Goal: Task Accomplishment & Management: Manage account settings

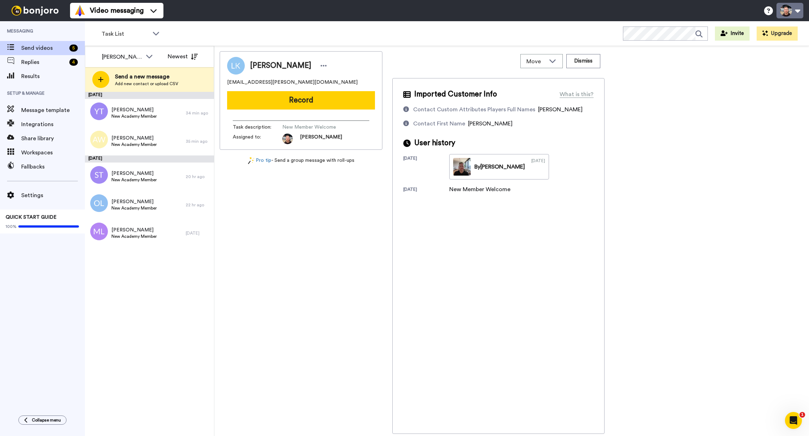
click at [791, 11] on button at bounding box center [789, 11] width 27 height 16
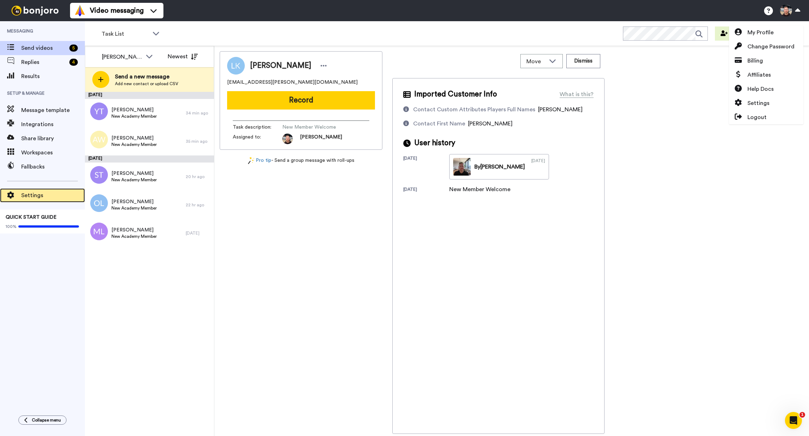
click at [29, 190] on div "Settings" at bounding box center [42, 196] width 85 height 14
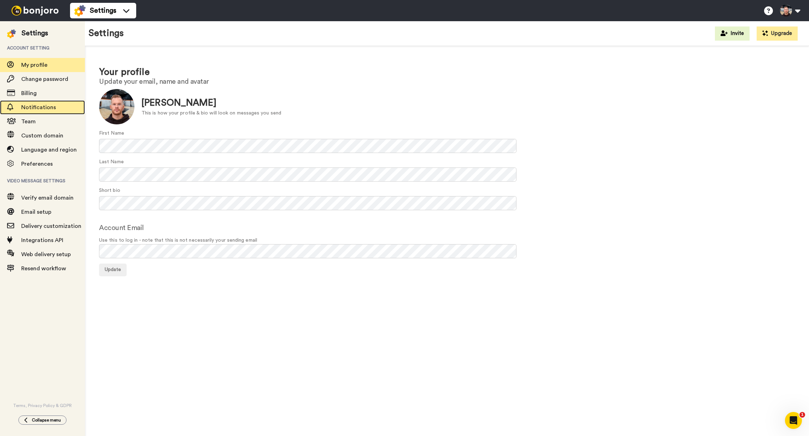
click at [50, 106] on span "Notifications" at bounding box center [38, 108] width 35 height 6
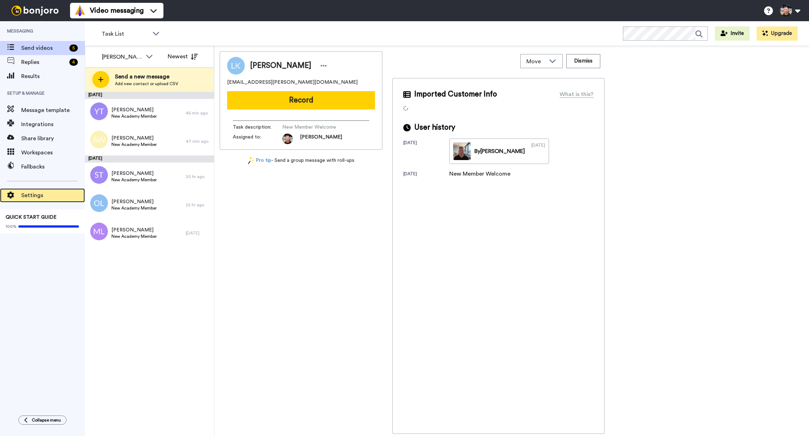
click at [13, 201] on div "Settings" at bounding box center [42, 196] width 85 height 14
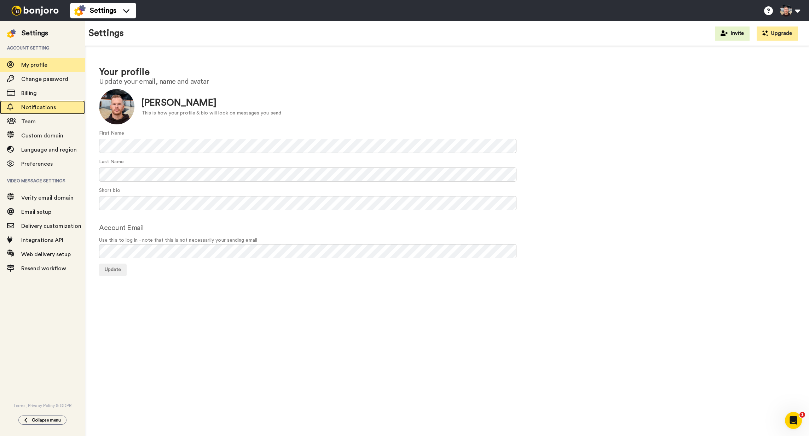
click at [57, 101] on div "Notifications" at bounding box center [42, 107] width 85 height 14
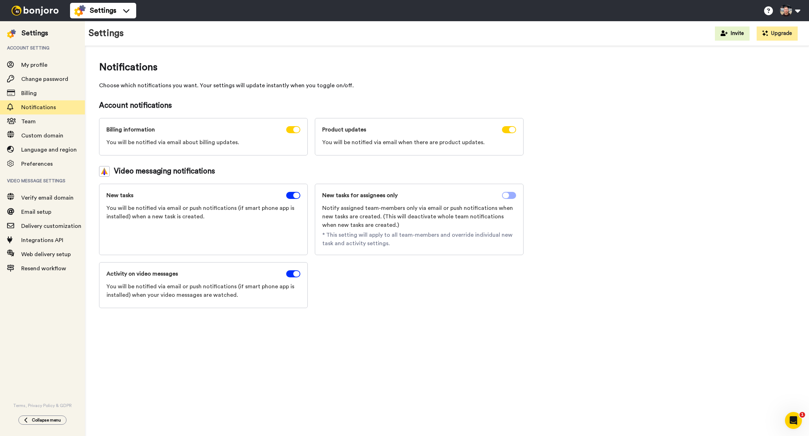
click at [511, 194] on span at bounding box center [509, 195] width 14 height 7
click at [701, 85] on div "Notifications Choose which notifications you want. Your settings will update in…" at bounding box center [447, 184] width 696 height 248
click at [661, 123] on div "Notifications Choose which notifications you want. Your settings will update in…" at bounding box center [447, 184] width 696 height 248
click at [356, 59] on div "Notifications Choose which notifications you want. Your settings will update in…" at bounding box center [447, 184] width 724 height 277
